Goal: Navigation & Orientation: Find specific page/section

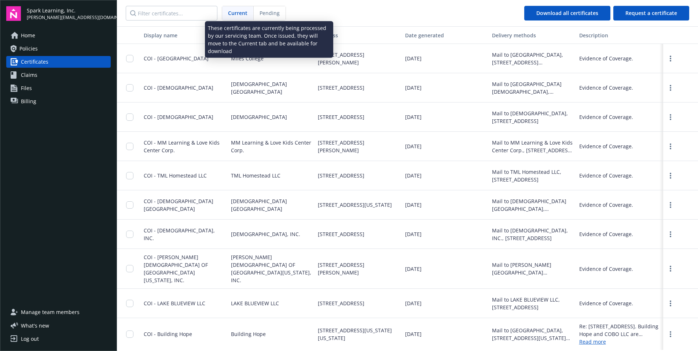
click at [278, 12] on span "Pending" at bounding box center [269, 13] width 20 height 8
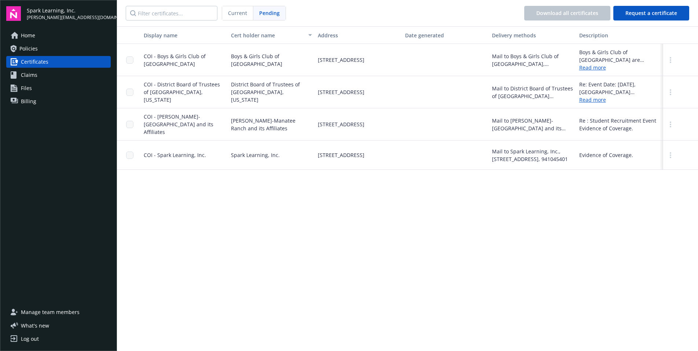
click at [242, 11] on span "Current" at bounding box center [237, 13] width 19 height 8
